Goal: Complete application form: Complete application form

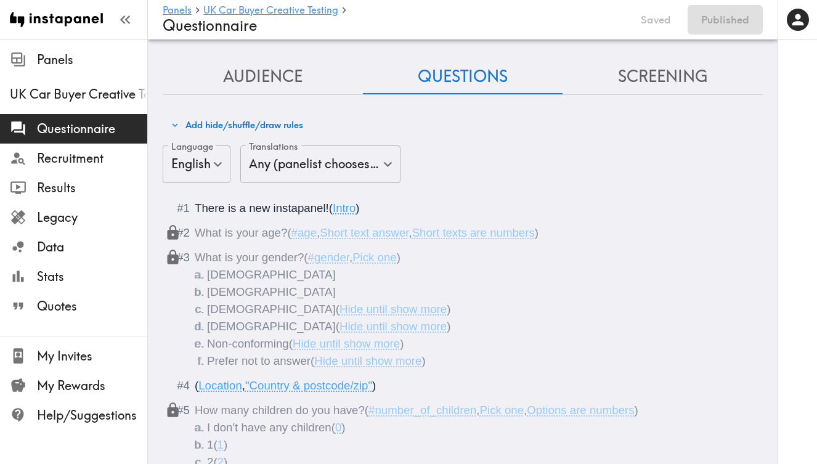
scroll to position [355, 0]
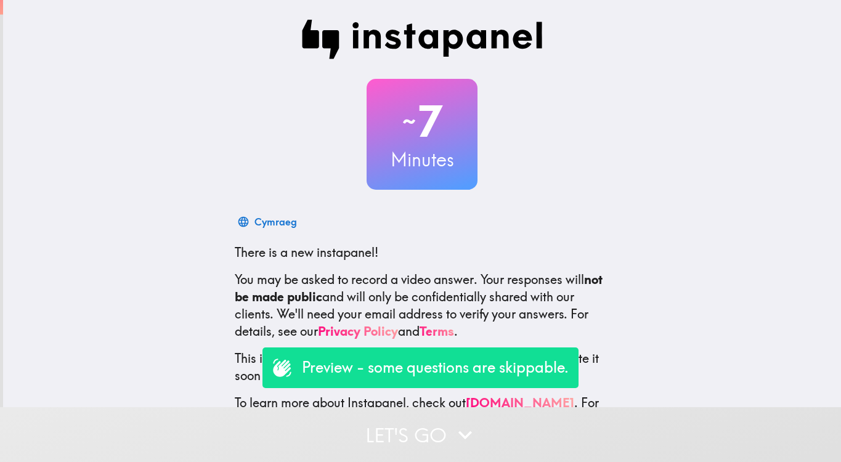
click at [445, 370] on p "Preview - some questions are skippable." at bounding box center [435, 367] width 267 height 21
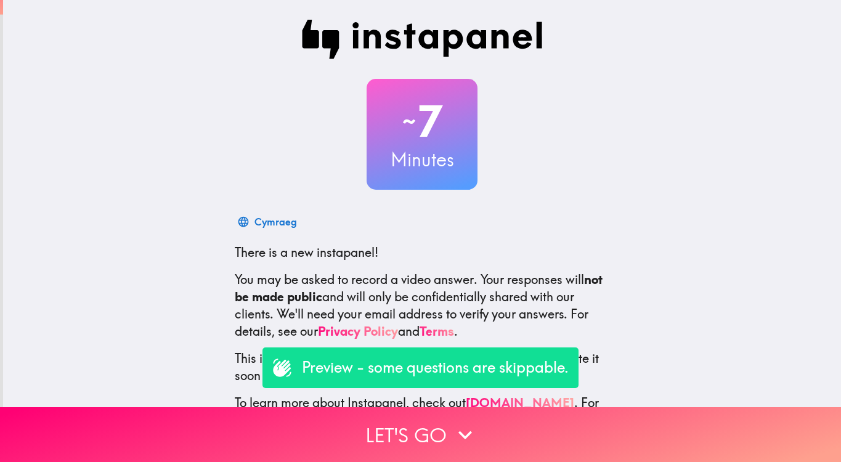
click at [443, 367] on p "Preview - some questions are skippable." at bounding box center [435, 367] width 267 height 21
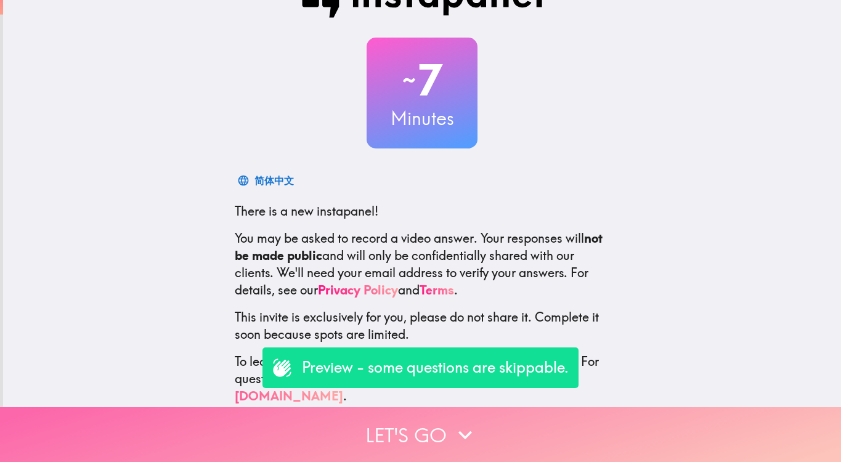
click at [428, 427] on button "Let's go" at bounding box center [420, 434] width 841 height 55
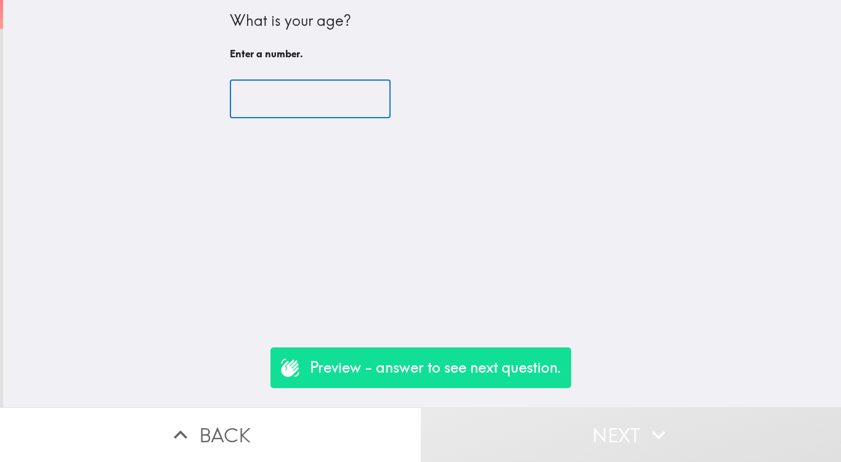
click at [344, 116] on input "number" at bounding box center [310, 99] width 161 height 38
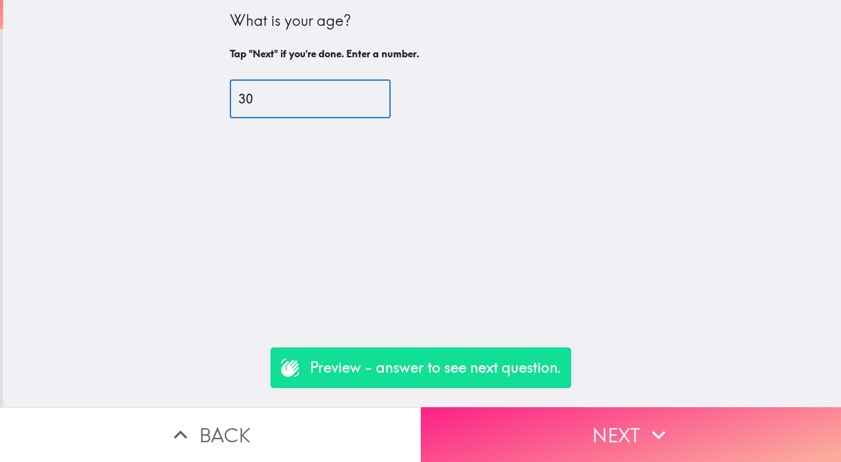
type input "30"
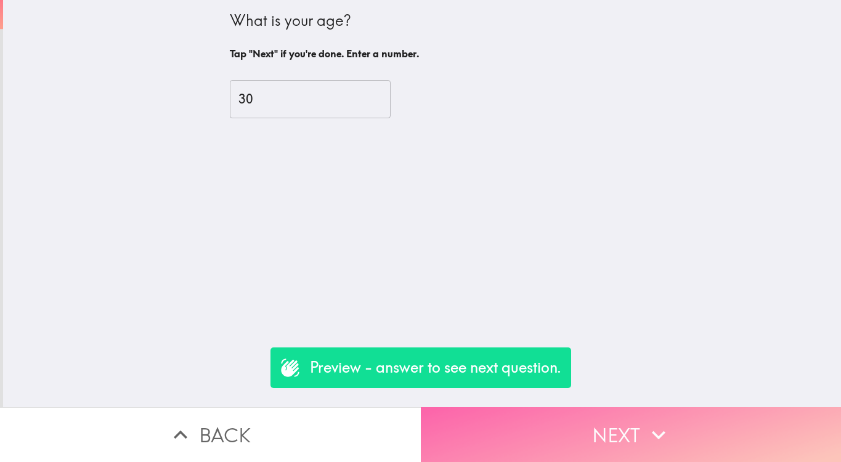
click at [492, 436] on button "Next" at bounding box center [631, 434] width 421 height 55
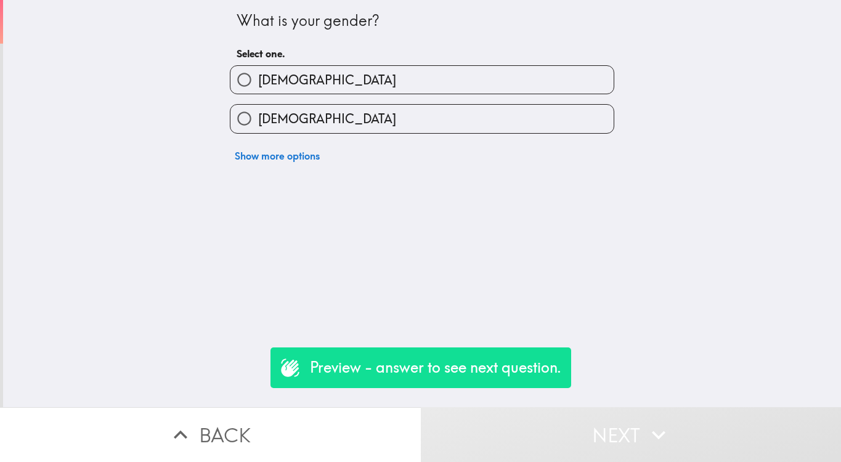
click at [373, 128] on label "[DEMOGRAPHIC_DATA]" at bounding box center [422, 119] width 383 height 28
click at [258, 128] on input "[DEMOGRAPHIC_DATA]" at bounding box center [245, 119] width 28 height 28
radio input "true"
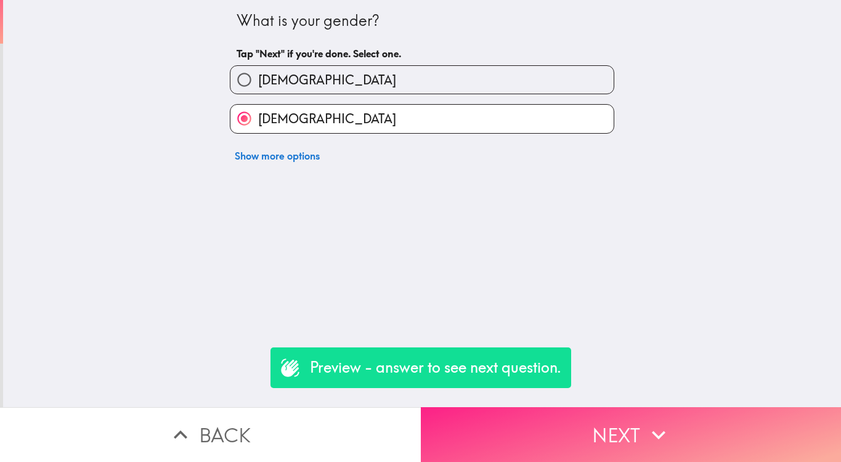
click at [521, 442] on button "Next" at bounding box center [631, 434] width 421 height 55
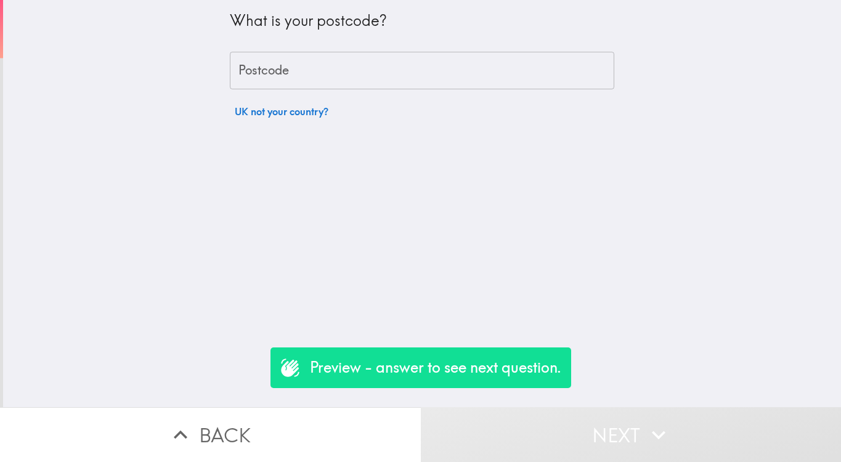
click at [398, 81] on input "Postcode" at bounding box center [422, 71] width 385 height 38
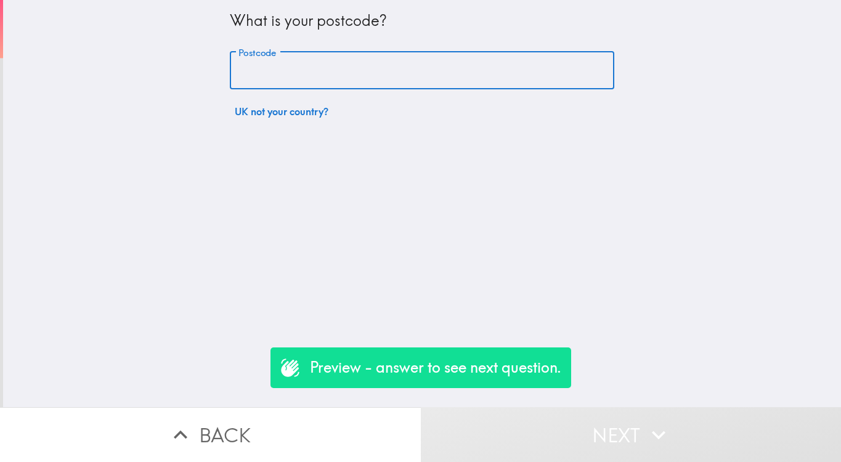
type input "N4 2AJ"
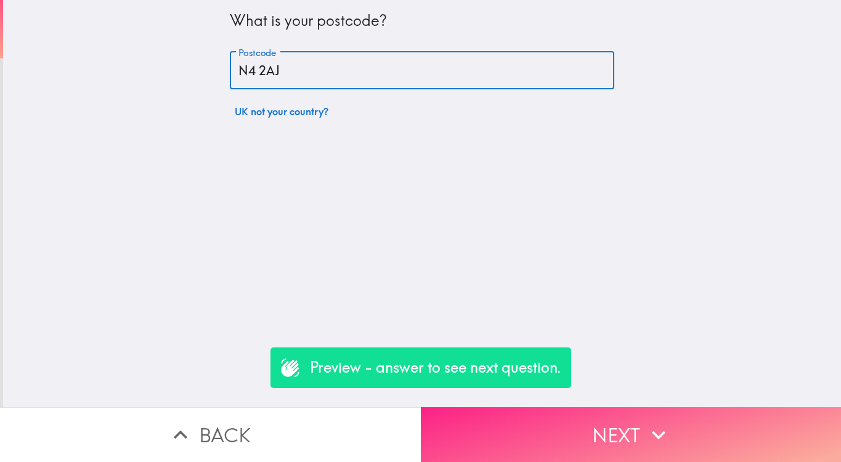
click at [536, 438] on button "Next" at bounding box center [631, 434] width 421 height 55
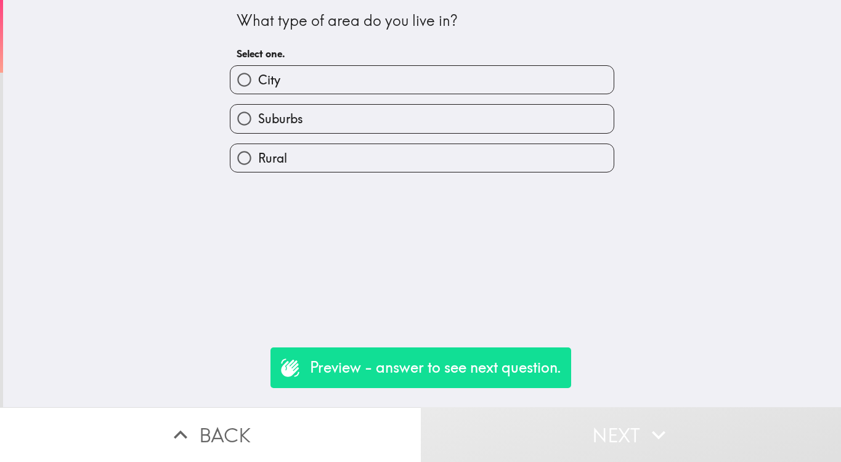
click at [387, 84] on label "City" at bounding box center [422, 80] width 383 height 28
click at [258, 84] on input "City" at bounding box center [245, 80] width 28 height 28
radio input "true"
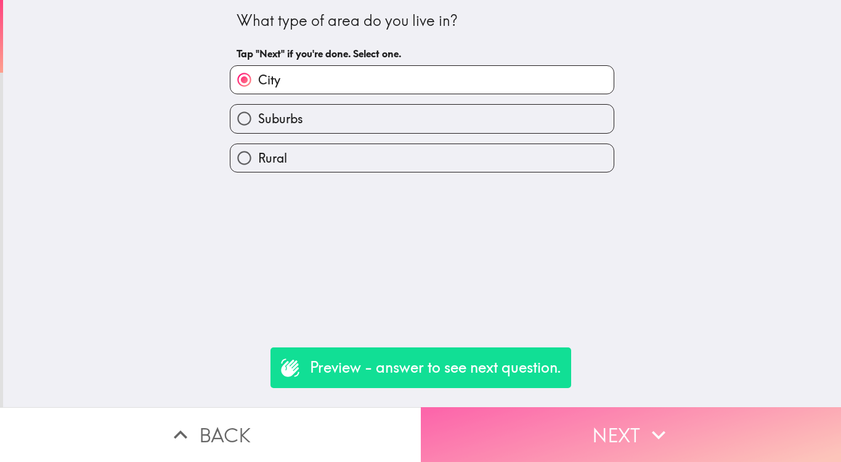
click at [518, 444] on button "Next" at bounding box center [631, 434] width 421 height 55
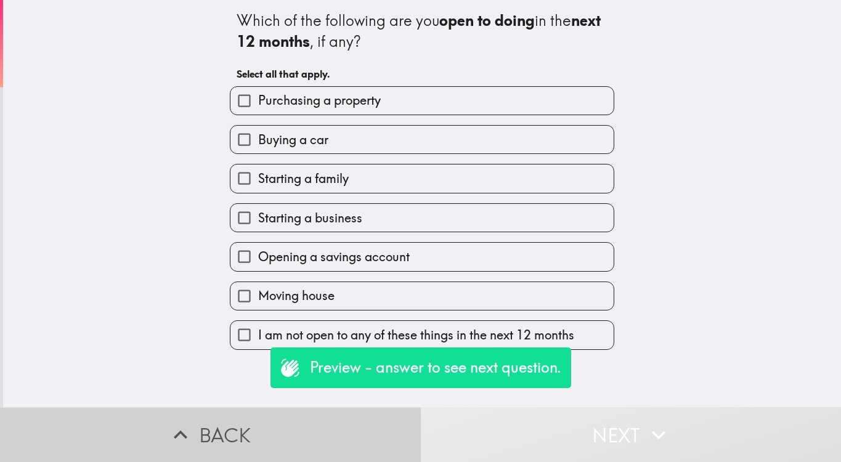
click at [241, 425] on button "Back" at bounding box center [210, 434] width 421 height 55
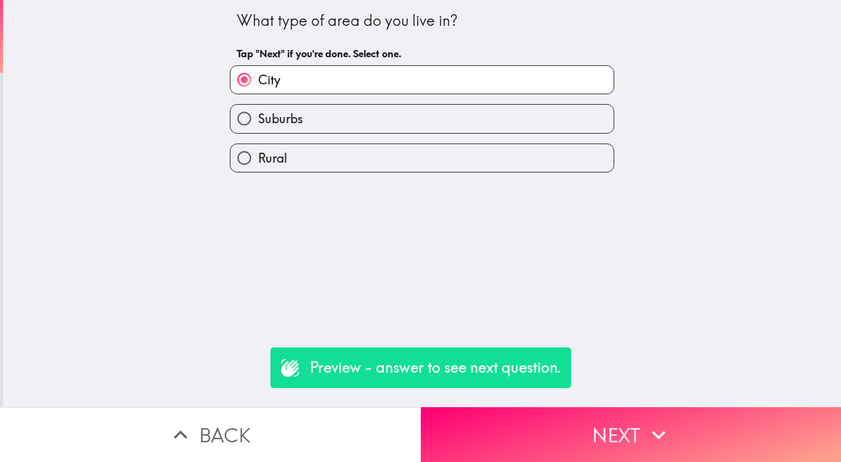
click at [304, 122] on label "Suburbs" at bounding box center [422, 119] width 383 height 28
click at [258, 122] on input "Suburbs" at bounding box center [245, 119] width 28 height 28
radio input "true"
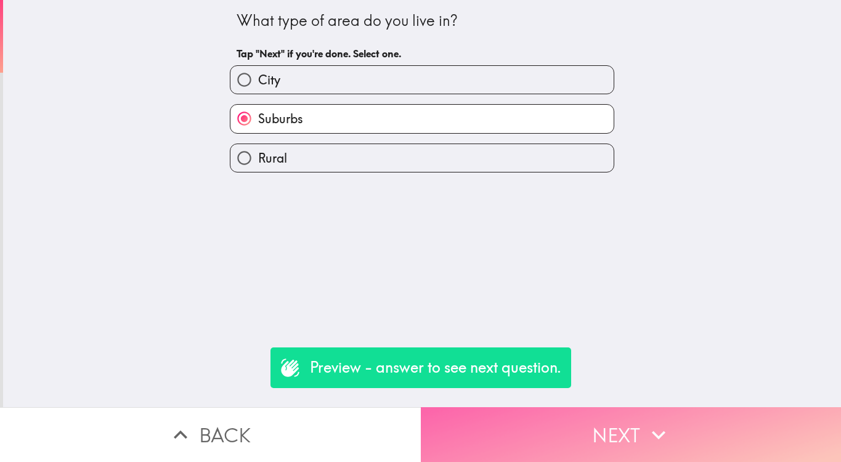
click at [504, 441] on button "Next" at bounding box center [631, 434] width 421 height 55
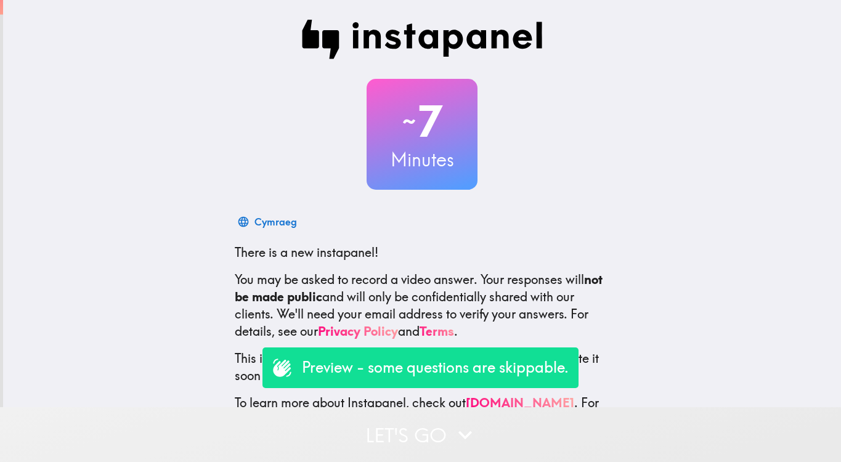
click at [444, 428] on button "Let's go" at bounding box center [420, 434] width 841 height 55
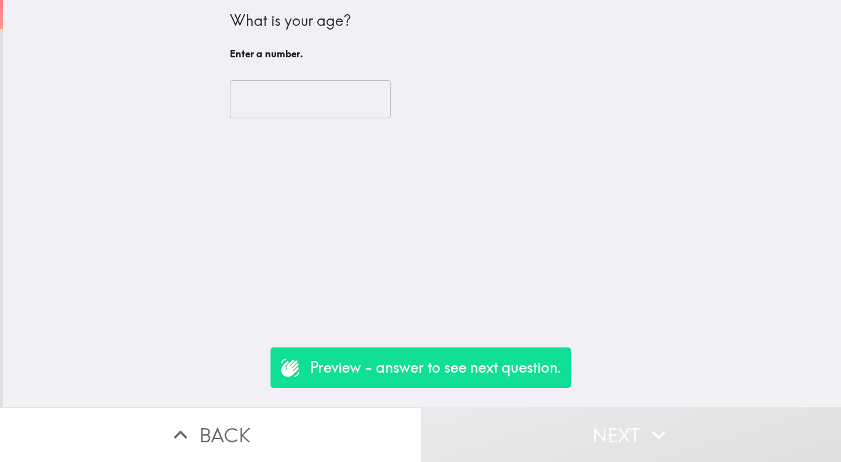
click at [345, 104] on input "number" at bounding box center [310, 99] width 161 height 38
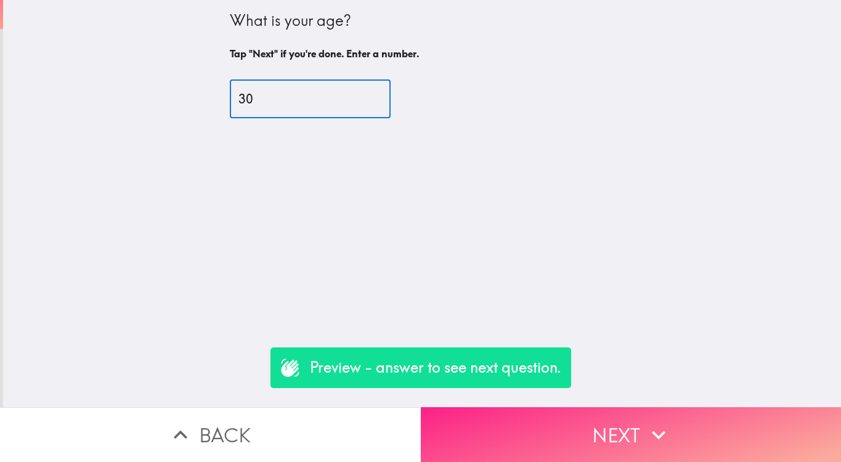
type input "30"
click at [539, 429] on button "Next" at bounding box center [631, 434] width 421 height 55
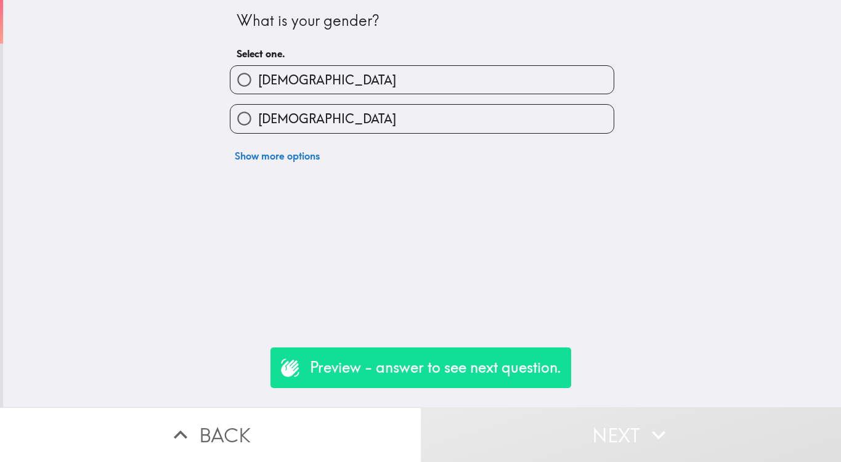
click at [343, 114] on label "[DEMOGRAPHIC_DATA]" at bounding box center [422, 119] width 383 height 28
click at [258, 114] on input "[DEMOGRAPHIC_DATA]" at bounding box center [245, 119] width 28 height 28
radio input "true"
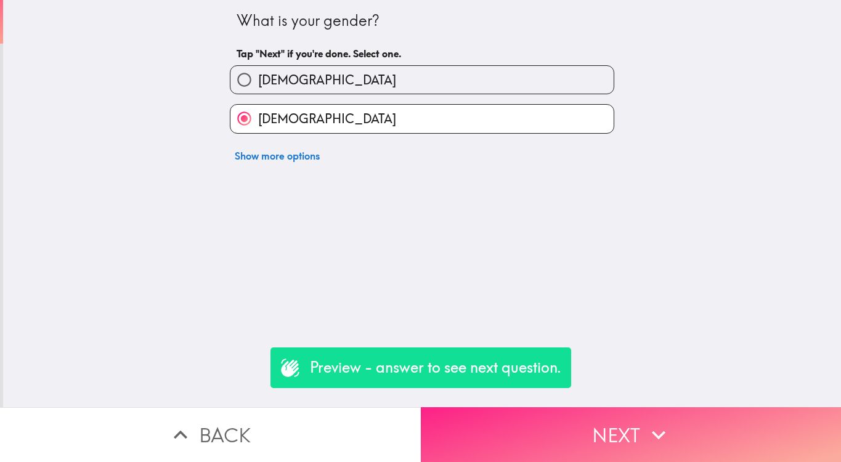
click at [505, 449] on button "Next" at bounding box center [631, 434] width 421 height 55
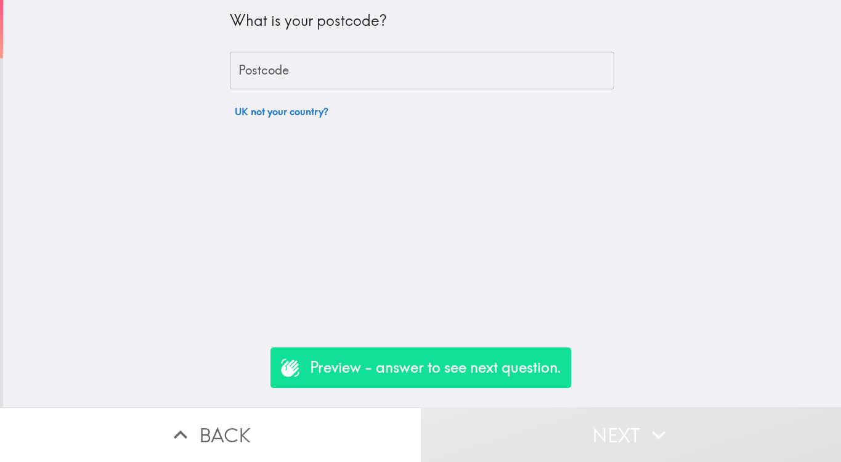
click at [353, 68] on input "Postcode" at bounding box center [422, 71] width 385 height 38
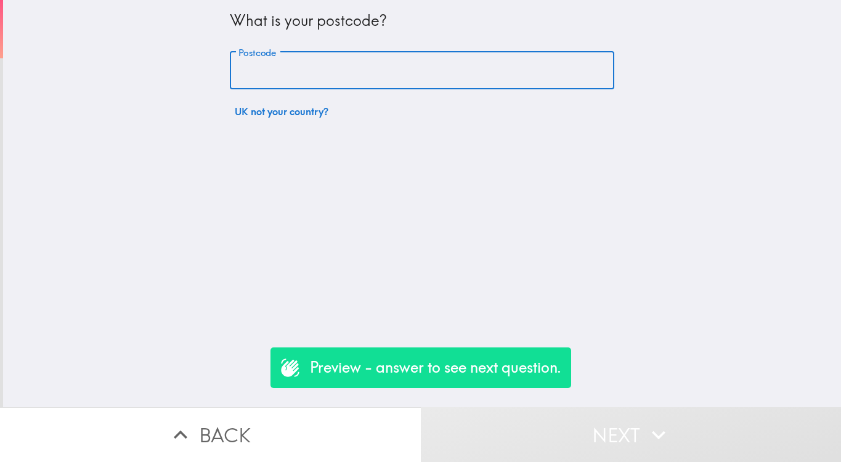
type input "N4 2AJ"
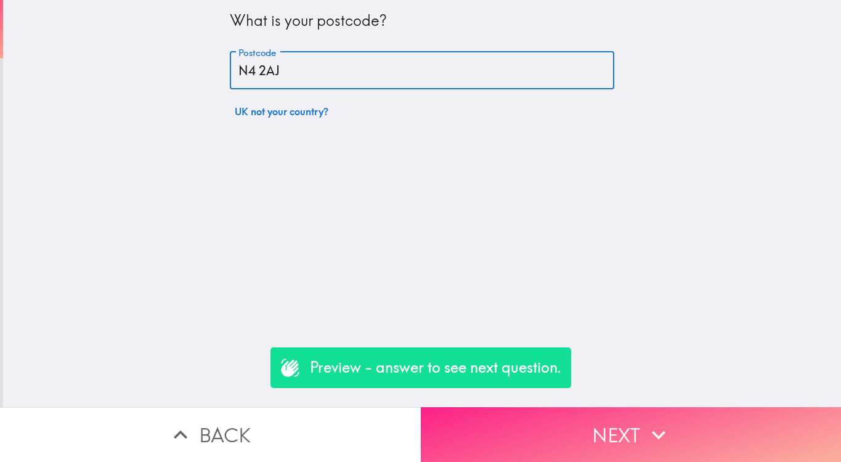
click at [532, 447] on button "Next" at bounding box center [631, 434] width 421 height 55
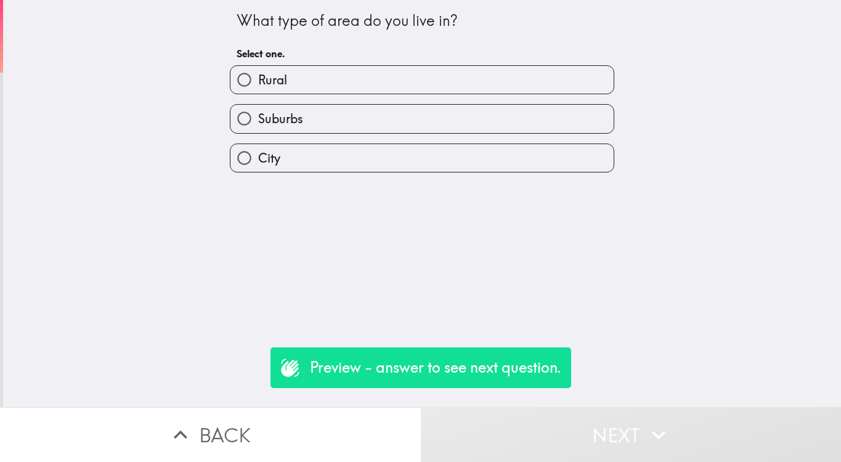
click at [372, 161] on label "City" at bounding box center [422, 158] width 383 height 28
click at [258, 161] on input "City" at bounding box center [245, 158] width 28 height 28
radio input "true"
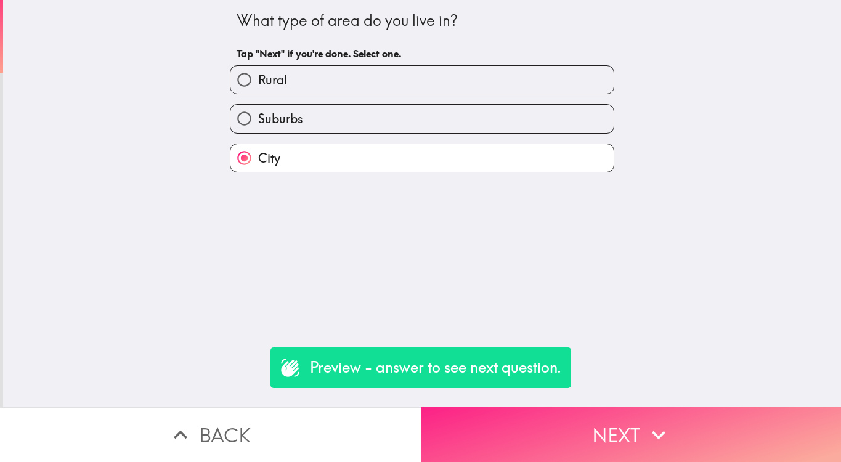
click at [536, 428] on button "Next" at bounding box center [631, 434] width 421 height 55
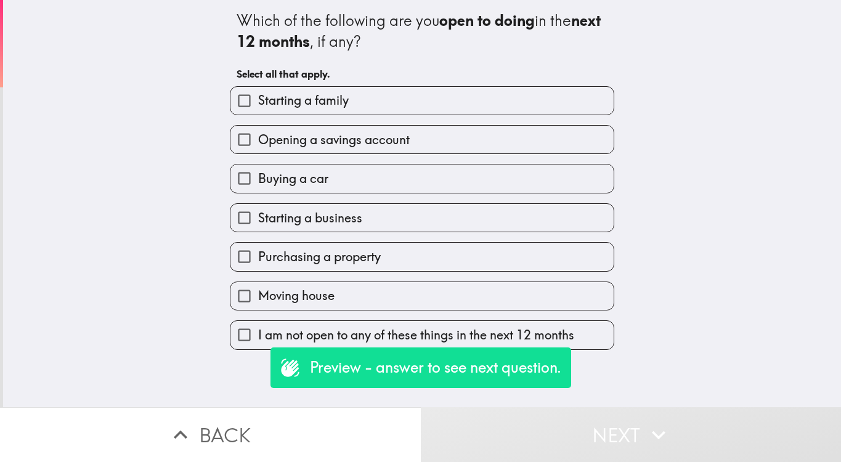
click at [435, 179] on label "Buying a car" at bounding box center [422, 179] width 383 height 28
click at [258, 179] on input "Buying a car" at bounding box center [245, 179] width 28 height 28
checkbox input "true"
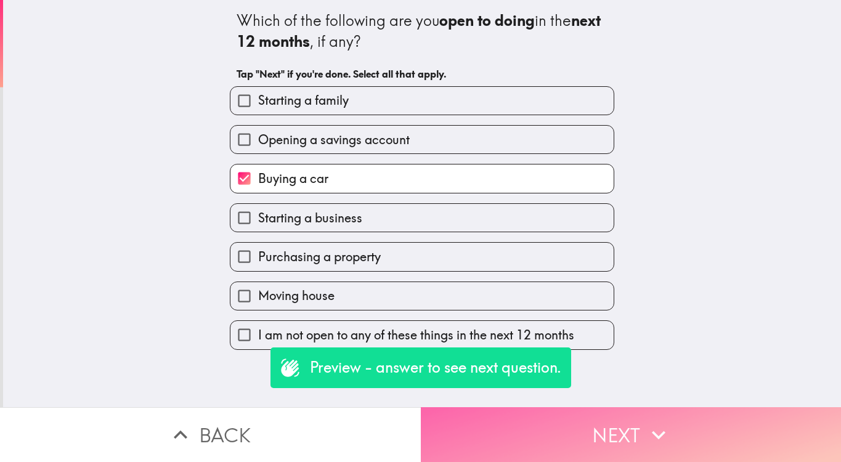
click at [542, 437] on button "Next" at bounding box center [631, 434] width 421 height 55
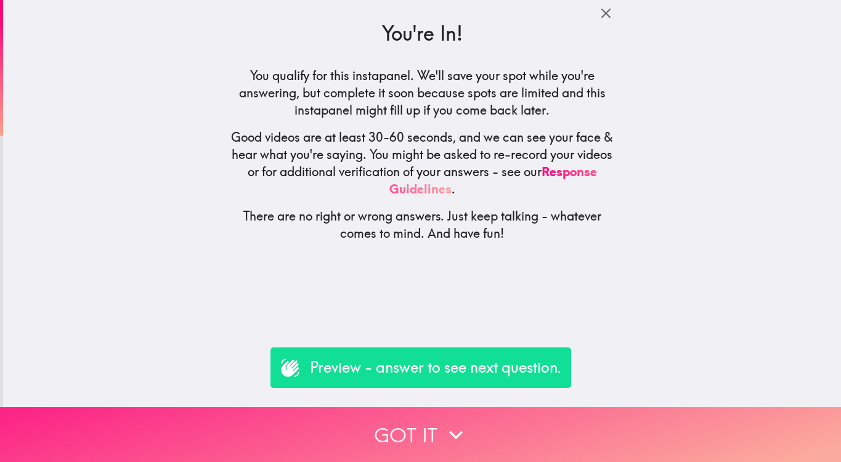
click at [491, 437] on button "Got it" at bounding box center [420, 434] width 841 height 55
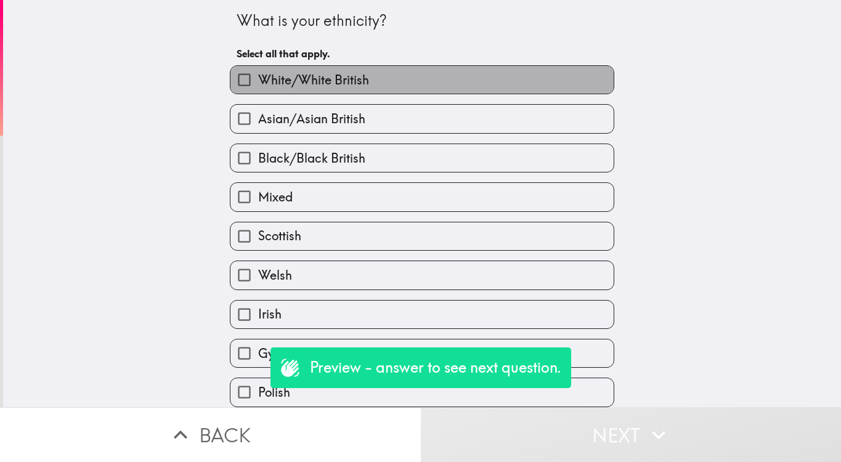
click at [418, 88] on label "White/White British" at bounding box center [422, 80] width 383 height 28
click at [258, 88] on input "White/White British" at bounding box center [245, 80] width 28 height 28
checkbox input "true"
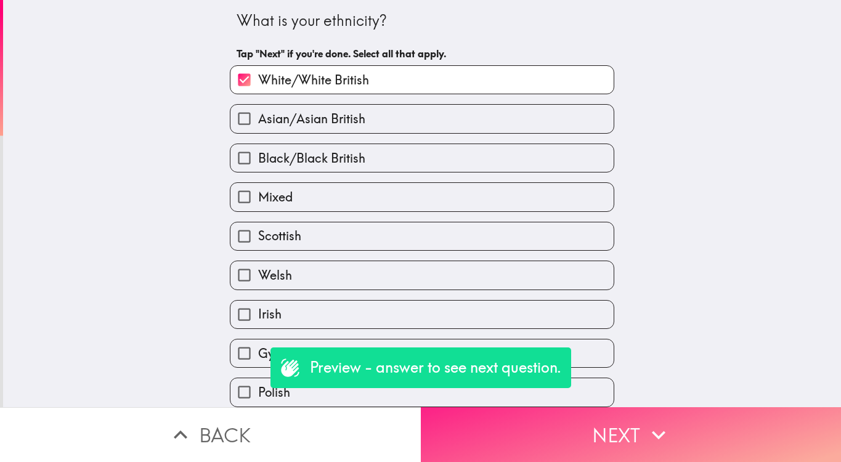
click at [553, 432] on button "Next" at bounding box center [631, 434] width 421 height 55
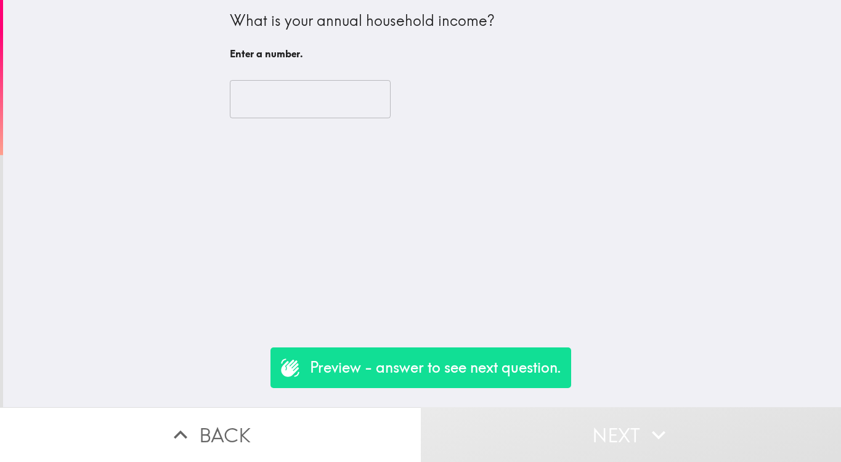
click at [346, 103] on input "number" at bounding box center [310, 99] width 161 height 38
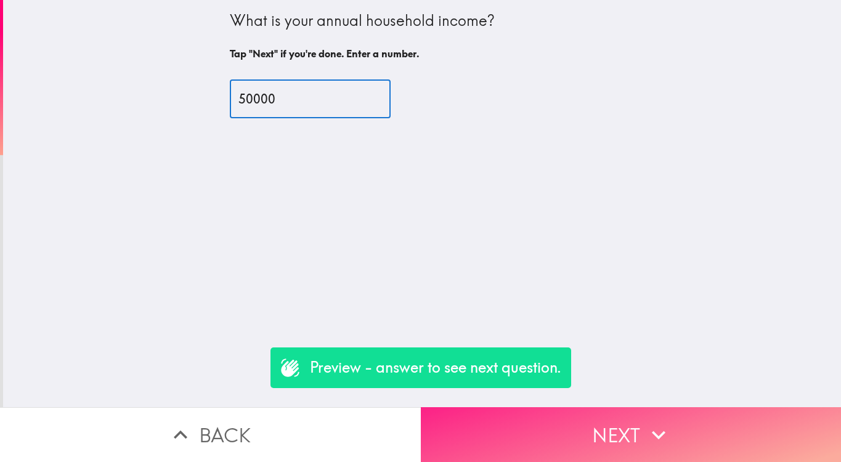
type input "50000"
click at [488, 459] on button "Next" at bounding box center [631, 434] width 421 height 55
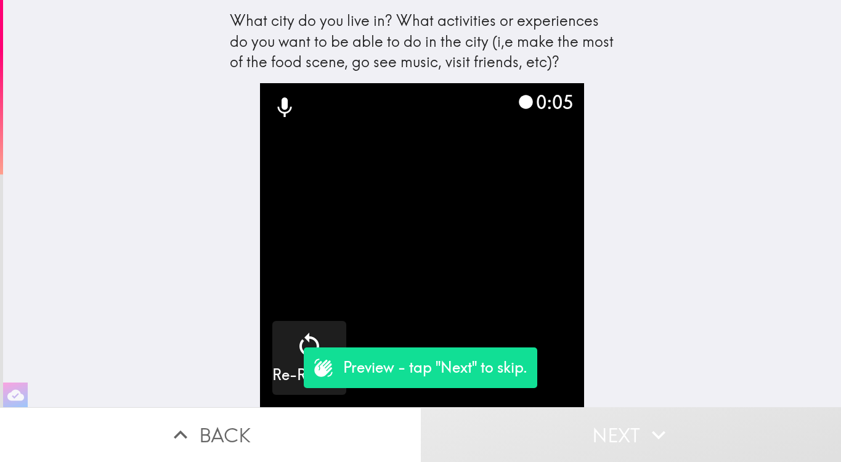
click at [501, 372] on p "Preview - tap "Next" to skip." at bounding box center [435, 367] width 184 height 21
click at [457, 370] on p "Preview - tap "Next" to skip." at bounding box center [435, 367] width 184 height 21
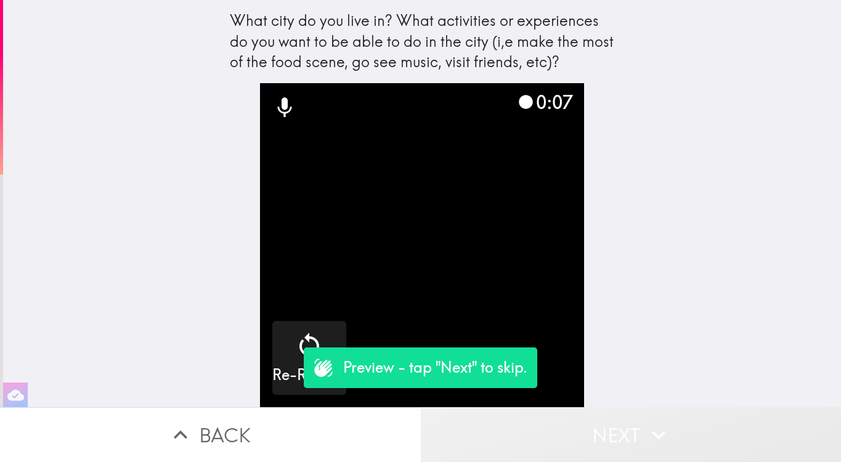
click at [516, 432] on button "Next" at bounding box center [631, 434] width 421 height 55
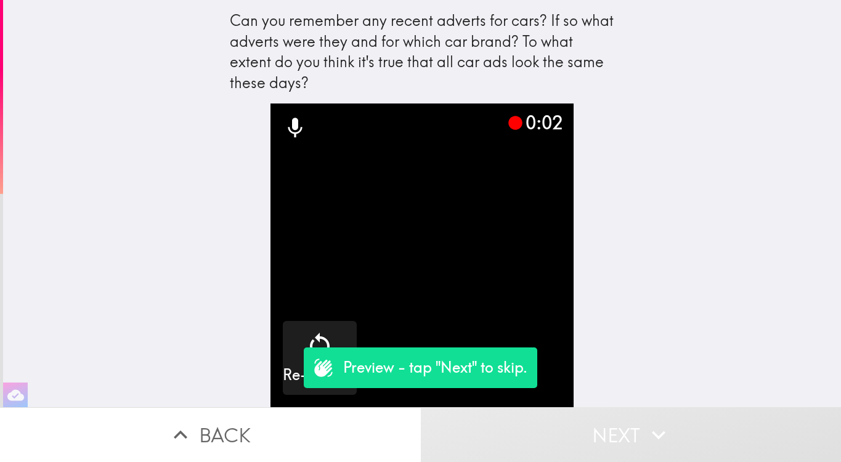
click at [518, 435] on button "Next" at bounding box center [631, 434] width 421 height 55
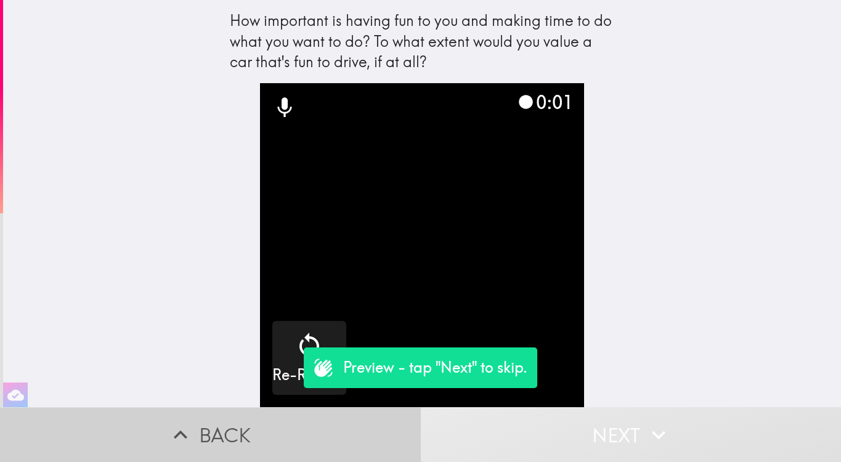
click at [365, 433] on button "Back" at bounding box center [210, 434] width 421 height 55
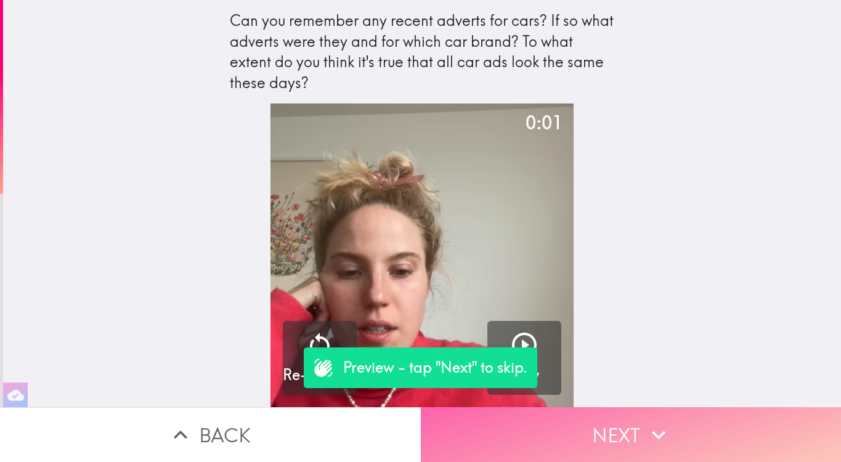
click at [490, 440] on button "Next" at bounding box center [631, 434] width 421 height 55
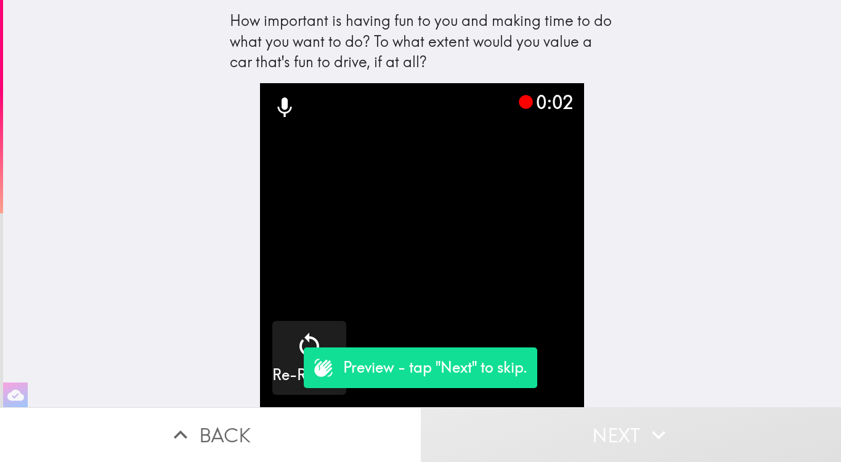
click at [487, 435] on button "Next" at bounding box center [631, 434] width 421 height 55
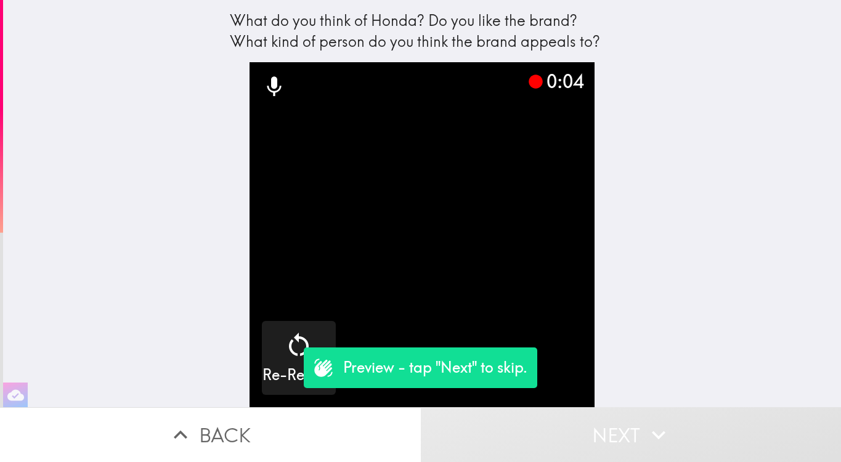
click at [496, 435] on button "Next" at bounding box center [631, 434] width 421 height 55
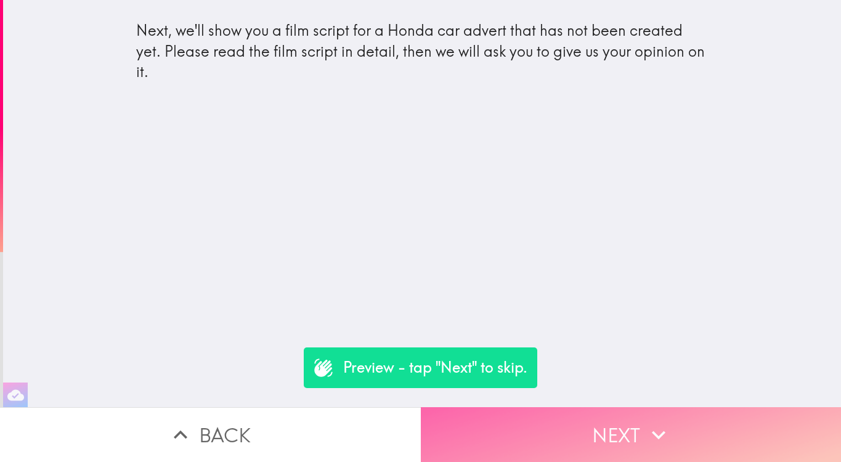
click at [496, 435] on button "Next" at bounding box center [631, 434] width 421 height 55
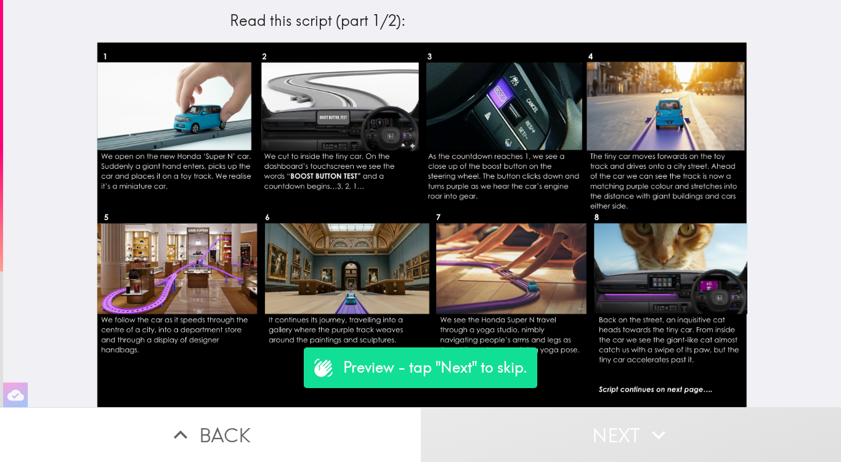
click at [496, 435] on button "Next" at bounding box center [631, 434] width 421 height 55
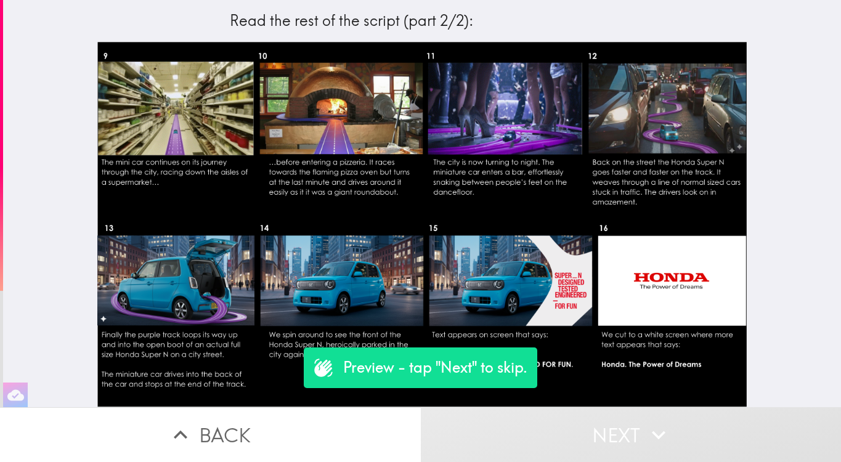
click at [496, 435] on button "Next" at bounding box center [631, 434] width 421 height 55
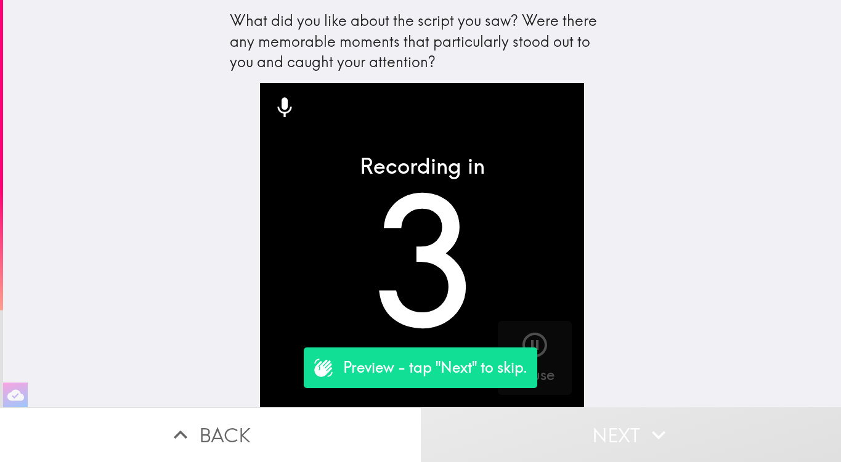
click at [496, 435] on button "Next" at bounding box center [631, 434] width 421 height 55
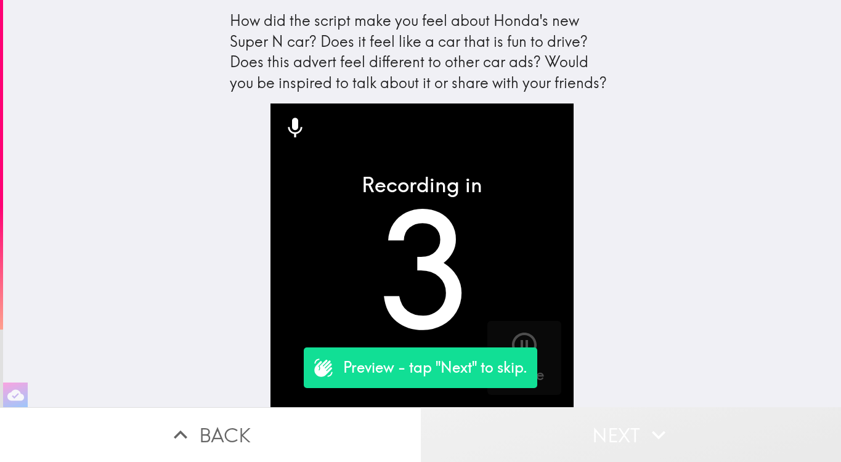
click at [496, 435] on button "Next" at bounding box center [631, 434] width 421 height 55
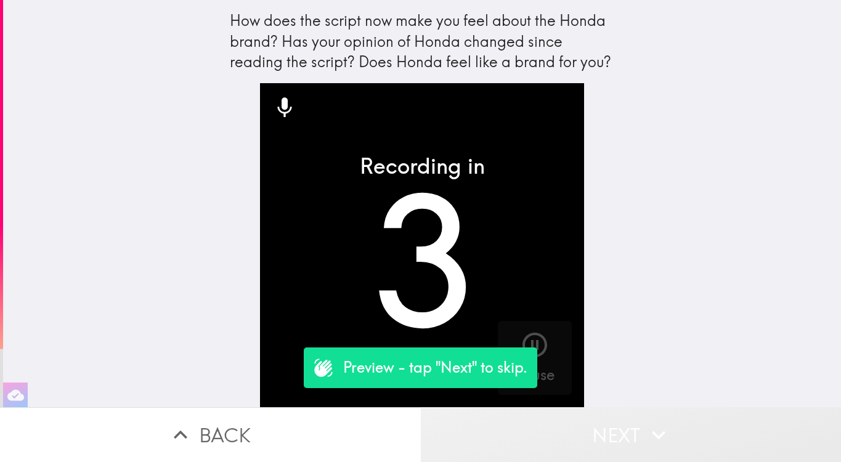
click at [496, 435] on button "Next" at bounding box center [631, 434] width 421 height 55
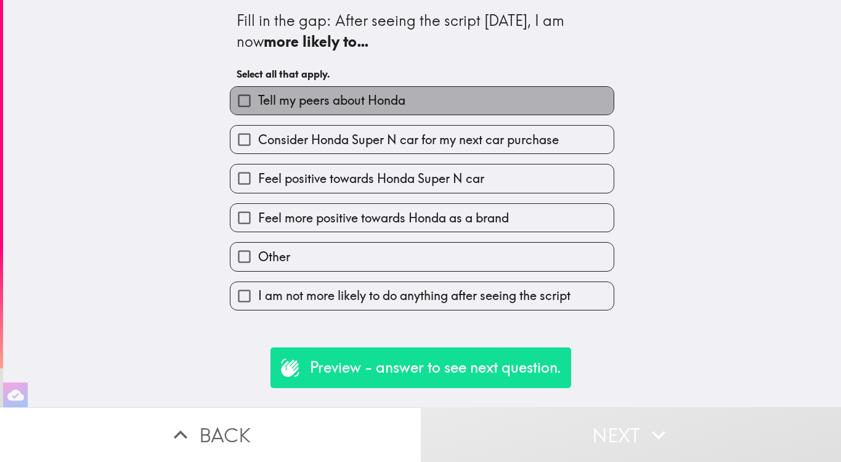
click at [426, 97] on label "Tell my peers about Honda" at bounding box center [422, 101] width 383 height 28
click at [258, 97] on input "Tell my peers about Honda" at bounding box center [245, 101] width 28 height 28
checkbox input "true"
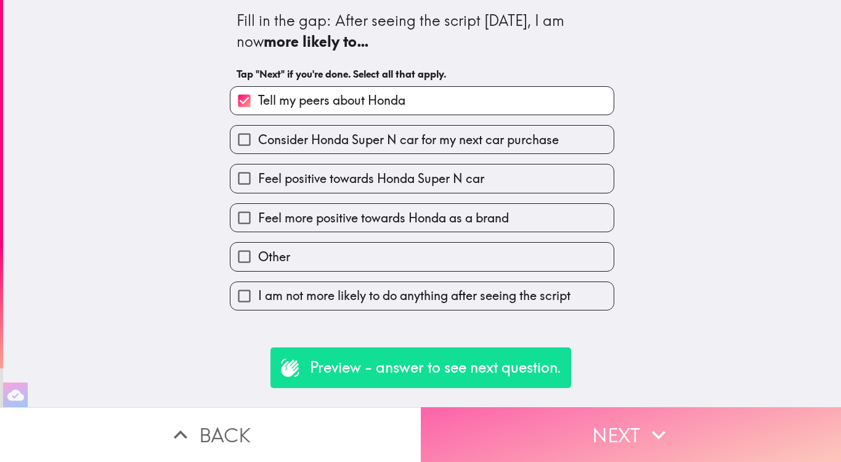
click at [502, 408] on button "Next" at bounding box center [631, 434] width 421 height 55
